Goal: Task Accomplishment & Management: Manage account settings

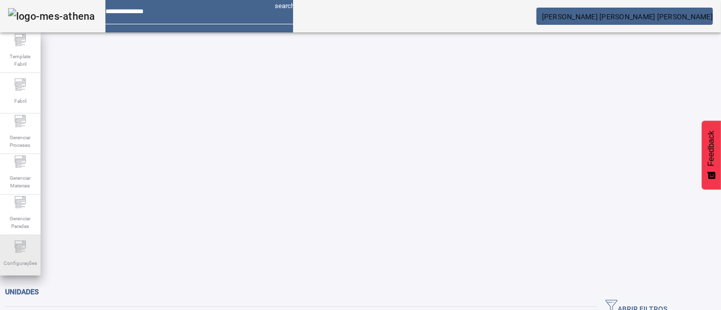
click at [24, 250] on icon at bounding box center [20, 247] width 12 height 12
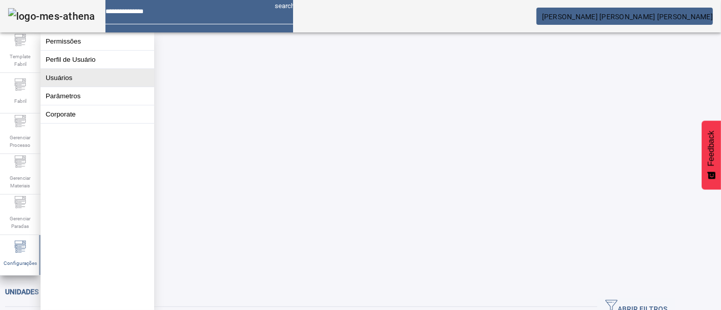
click at [104, 86] on button "Usuários" at bounding box center [98, 78] width 114 height 18
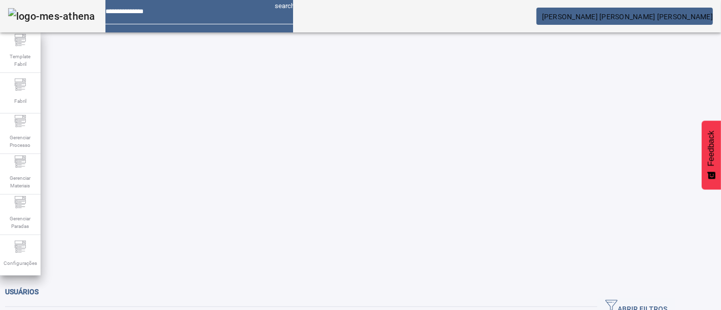
click at [652, 300] on span "ABRIR FILTROS" at bounding box center [636, 307] width 62 height 15
type input "********"
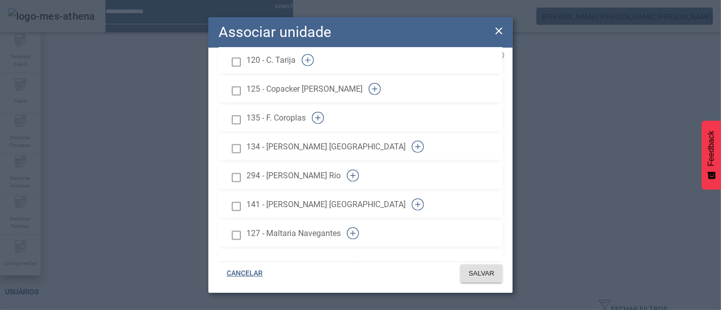
scroll to position [1450, 0]
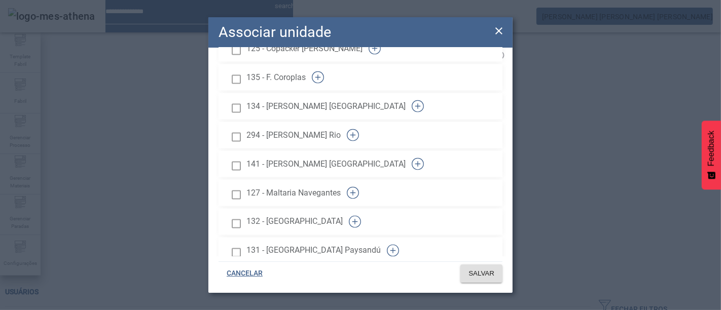
click at [359, 187] on icon "button" at bounding box center [353, 193] width 12 height 12
click at [361, 216] on icon "button" at bounding box center [355, 222] width 12 height 12
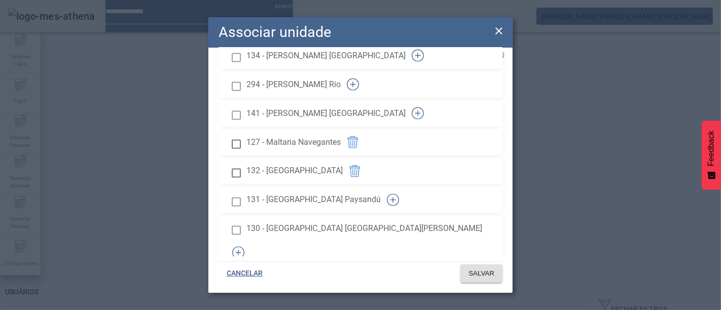
scroll to position [1508, 0]
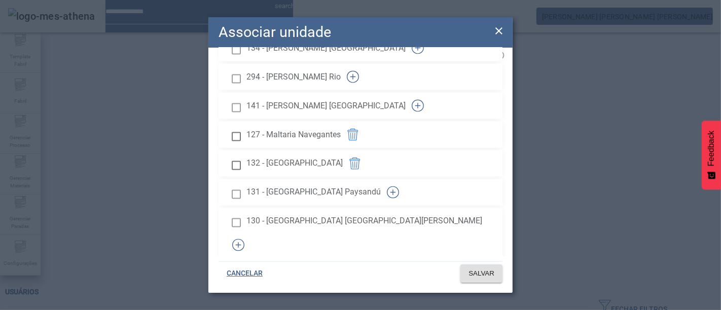
click at [399, 187] on icon "button" at bounding box center [393, 193] width 12 height 12
click at [244, 239] on icon "button" at bounding box center [238, 245] width 12 height 12
click at [392, 268] on icon "button" at bounding box center [386, 274] width 12 height 12
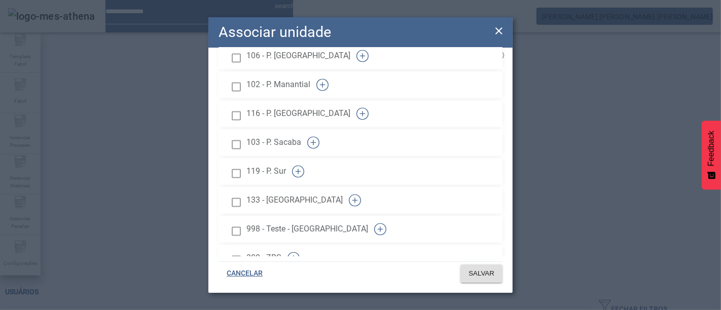
scroll to position [1820, 0]
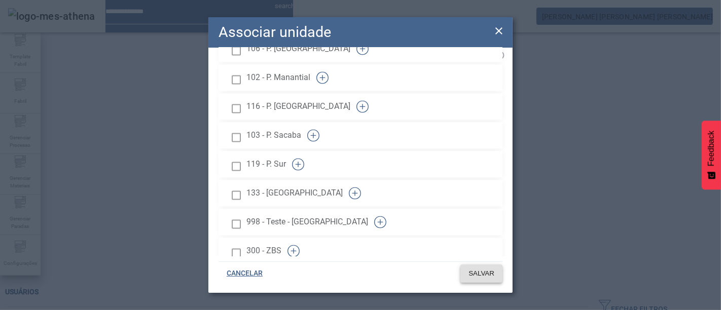
click at [477, 273] on span "SALVAR" at bounding box center [481, 274] width 26 height 10
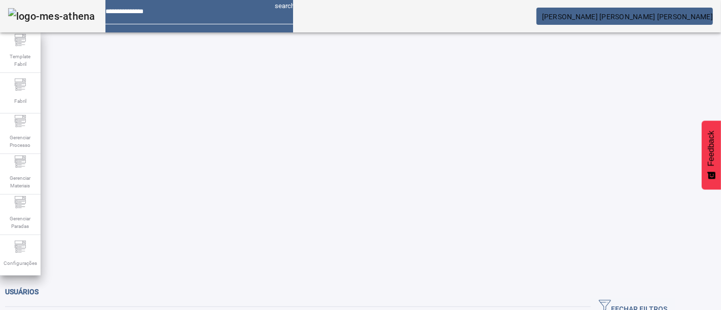
click at [637, 16] on span "[PERSON_NAME] [PERSON_NAME] [PERSON_NAME]" at bounding box center [627, 17] width 171 height 8
